Goal: Task Accomplishment & Management: Manage account settings

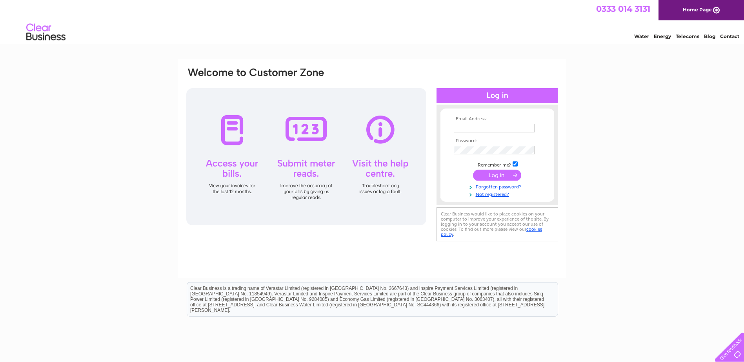
type input "admin@ellontimber.co.uk"
click at [225, 149] on div at bounding box center [306, 156] width 240 height 137
click at [485, 175] on input "submit" at bounding box center [497, 175] width 48 height 11
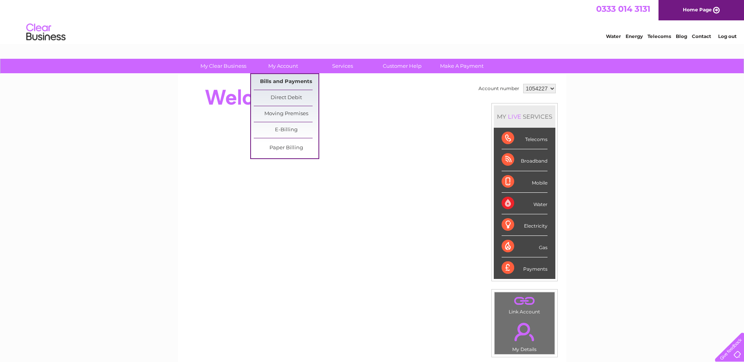
click at [286, 83] on link "Bills and Payments" at bounding box center [286, 82] width 65 height 16
click at [279, 79] on link "Bills and Payments" at bounding box center [286, 82] width 65 height 16
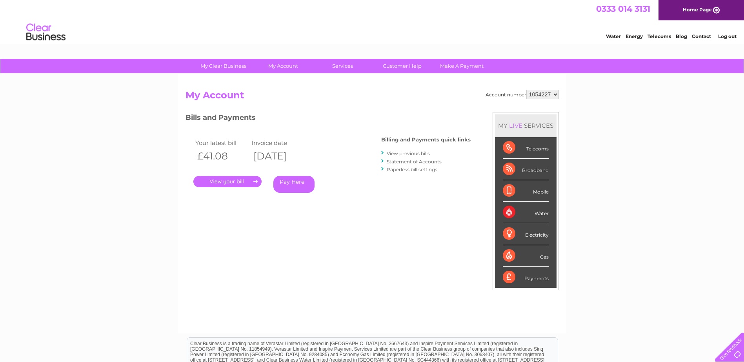
click at [554, 94] on select "1054227 1054228" at bounding box center [542, 94] width 33 height 9
select select "1054228"
click at [526, 90] on select "1054227 1054228" at bounding box center [542, 94] width 33 height 9
click at [230, 181] on link "." at bounding box center [227, 181] width 68 height 11
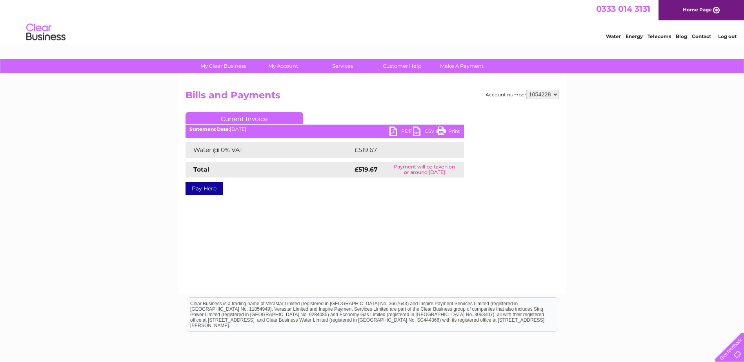
click at [452, 131] on link "Print" at bounding box center [448, 132] width 24 height 11
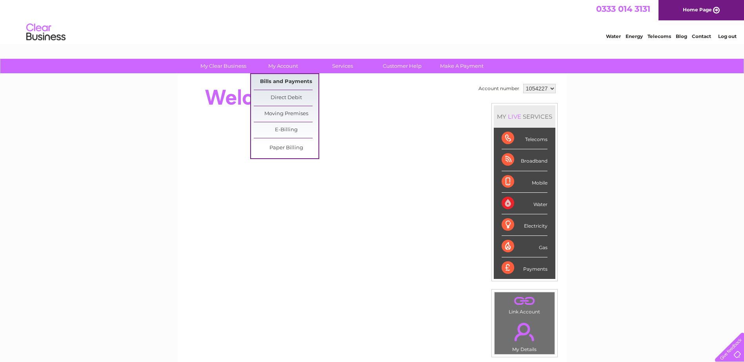
click at [272, 81] on link "Bills and Payments" at bounding box center [286, 82] width 65 height 16
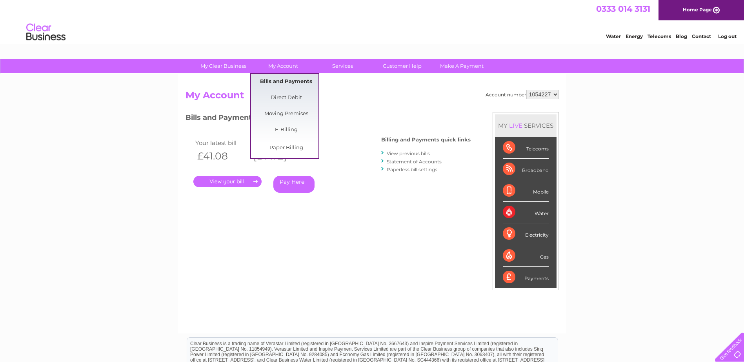
click at [281, 79] on link "Bills and Payments" at bounding box center [286, 82] width 65 height 16
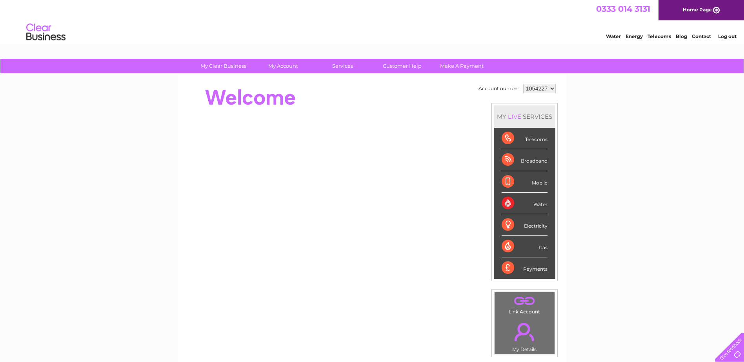
click at [508, 204] on div "Water" at bounding box center [524, 204] width 46 height 22
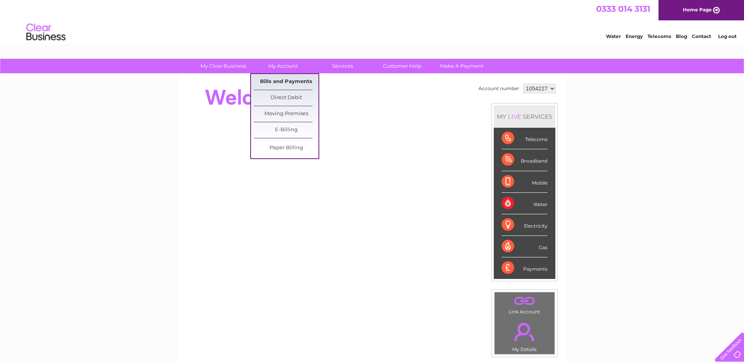
click at [287, 82] on link "Bills and Payments" at bounding box center [286, 82] width 65 height 16
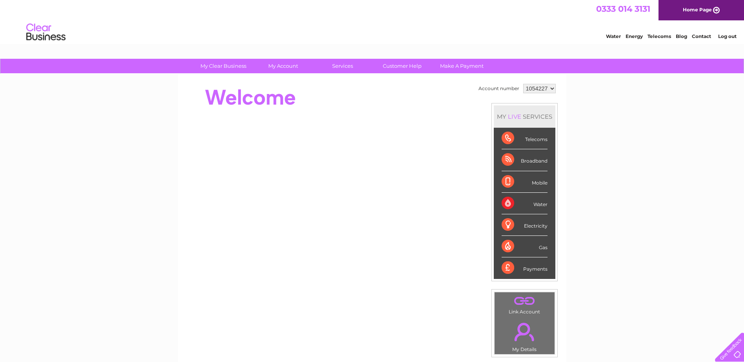
click at [550, 86] on select "1054227 1054228" at bounding box center [539, 88] width 33 height 9
click at [568, 118] on div "My Clear Business Login Details My Details My Preferences Link Account My Accou…" at bounding box center [372, 279] width 744 height 441
